Goal: Transaction & Acquisition: Purchase product/service

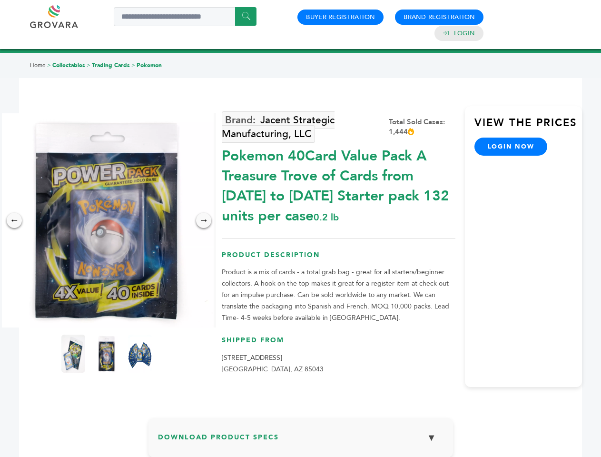
click at [107, 220] on img at bounding box center [107, 220] width 214 height 214
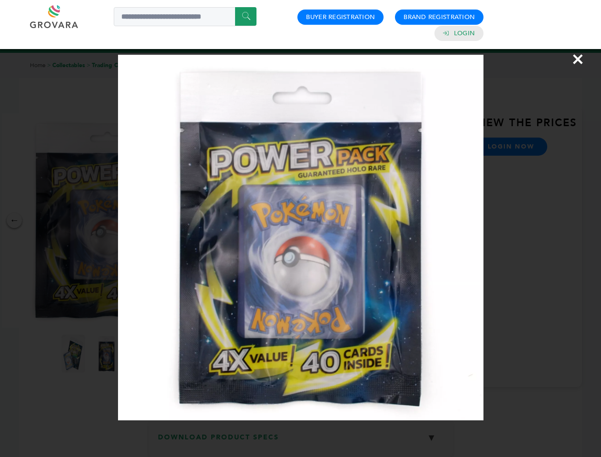
click at [14, 220] on div "×" at bounding box center [300, 228] width 601 height 457
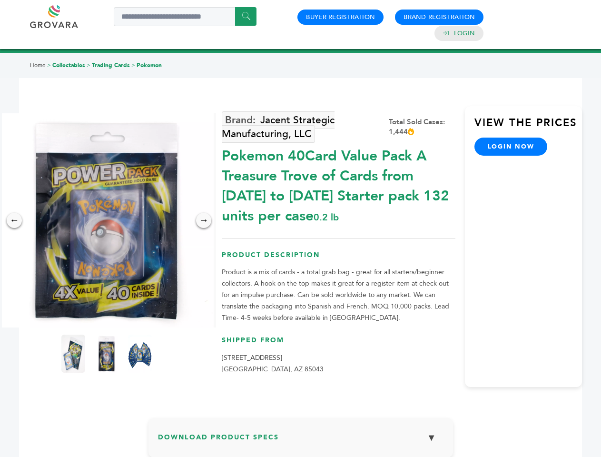
click at [204, 220] on div "→" at bounding box center [203, 220] width 15 height 15
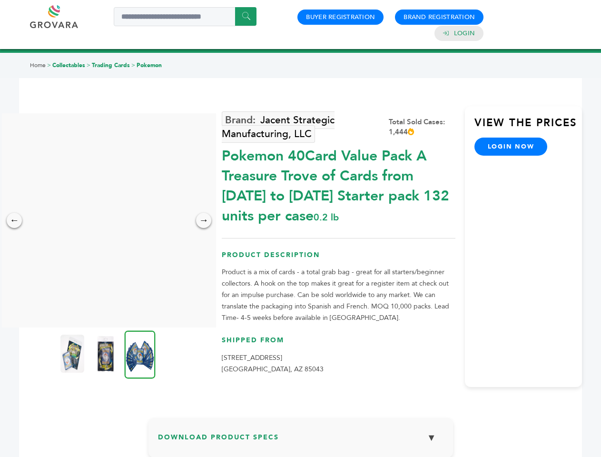
click at [73, 354] on img at bounding box center [72, 354] width 24 height 38
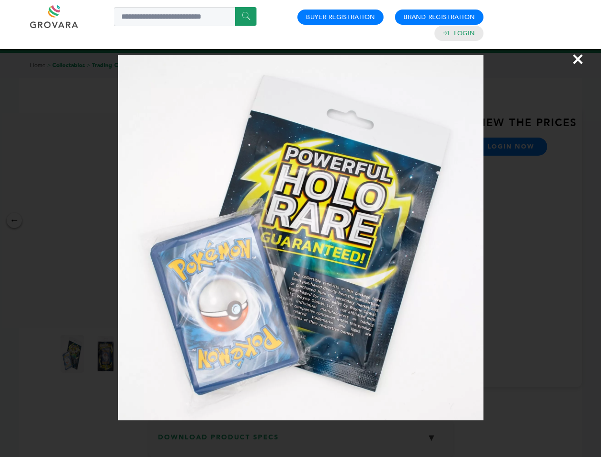
click at [107, 354] on div "×" at bounding box center [300, 228] width 601 height 457
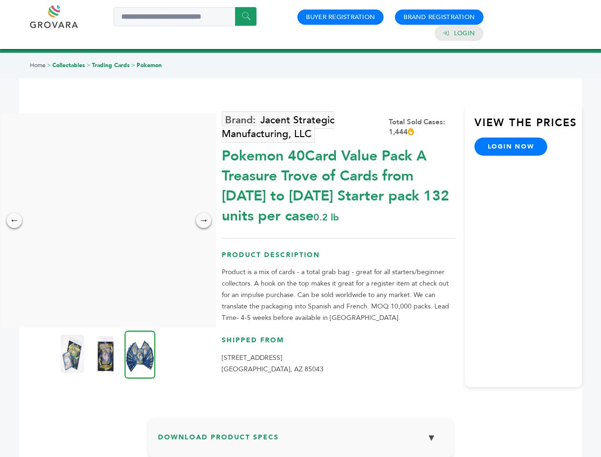
click at [140, 354] on img at bounding box center [140, 354] width 31 height 48
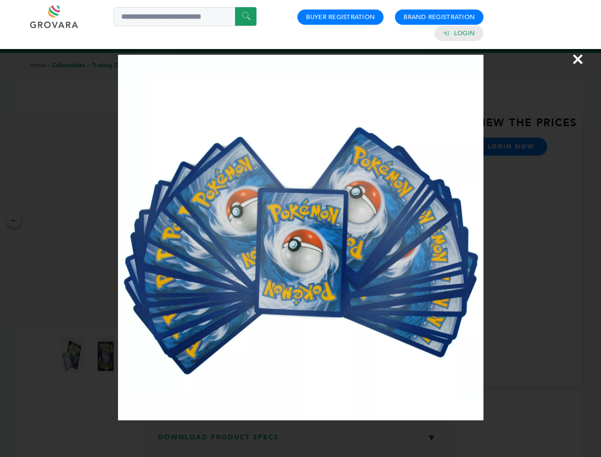
click at [301, 441] on div "×" at bounding box center [300, 228] width 601 height 457
